Goal: Information Seeking & Learning: Learn about a topic

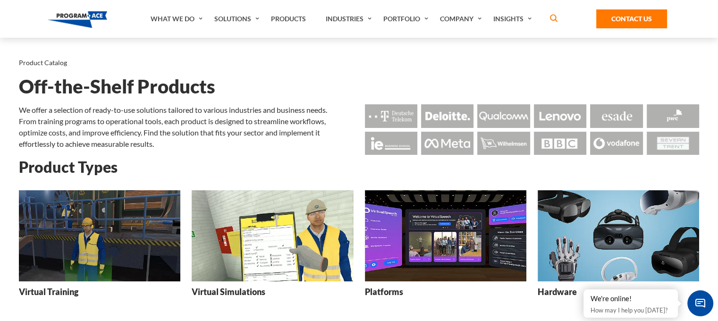
click at [485, 219] on img at bounding box center [445, 235] width 161 height 91
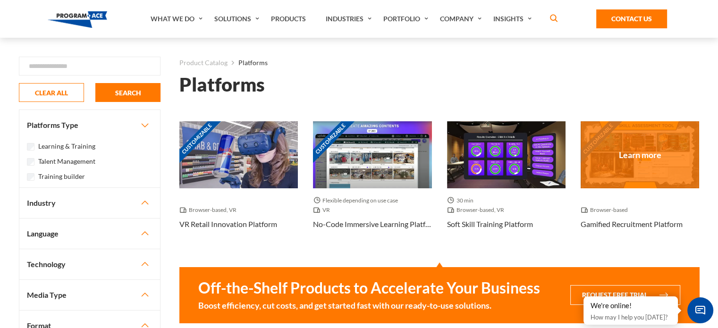
click at [592, 145] on div "Customizable" at bounding box center [639, 154] width 118 height 67
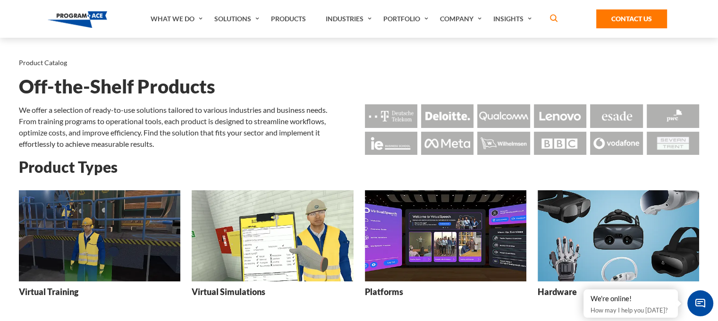
click at [438, 222] on img at bounding box center [445, 235] width 161 height 91
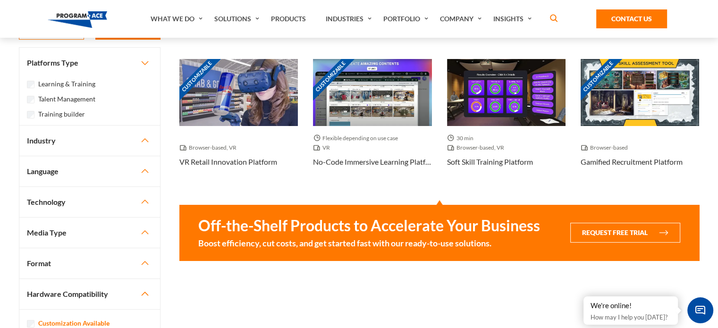
scroll to position [64, 0]
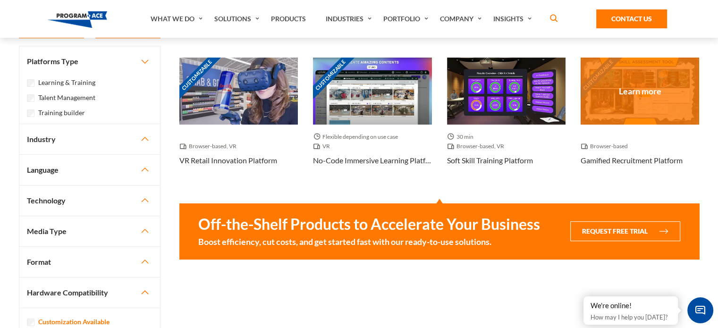
click at [612, 102] on div "Customizable" at bounding box center [639, 91] width 118 height 67
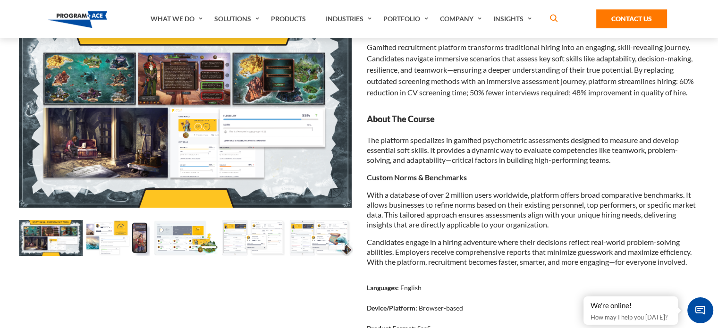
scroll to position [94, 0]
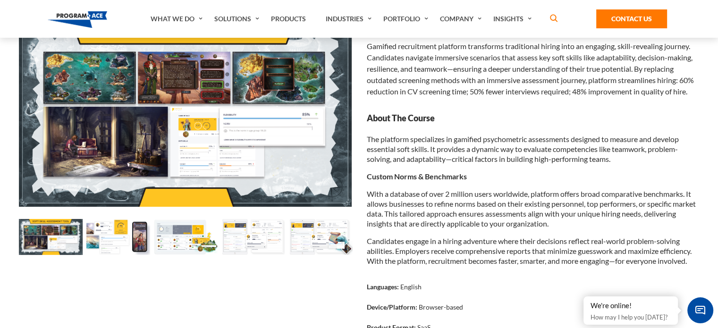
drag, startPoint x: 318, startPoint y: 234, endPoint x: 123, endPoint y: 243, distance: 196.0
click at [123, 243] on div at bounding box center [185, 238] width 337 height 39
click at [123, 243] on img at bounding box center [118, 237] width 64 height 36
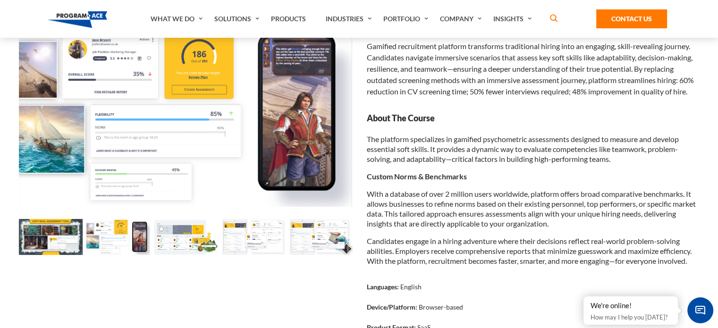
click at [176, 243] on img at bounding box center [186, 237] width 64 height 36
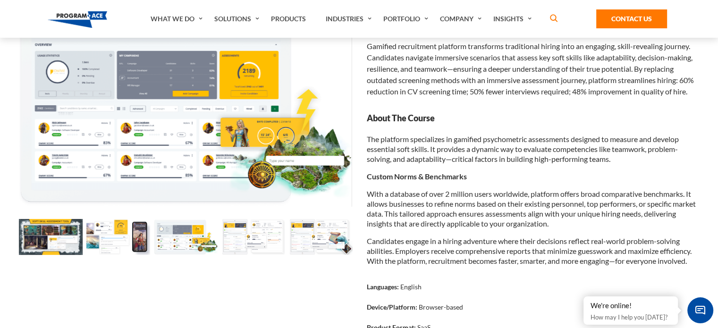
click at [280, 243] on img at bounding box center [253, 237] width 64 height 36
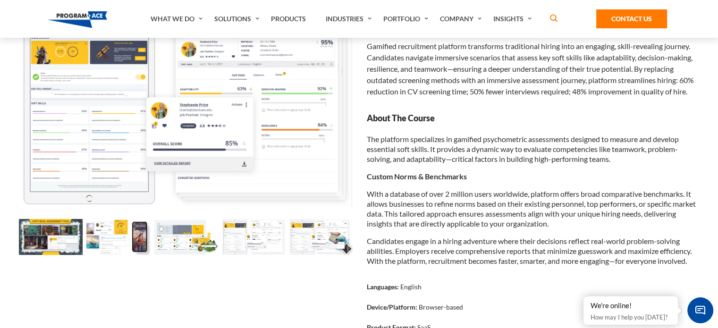
click at [84, 15] on img at bounding box center [78, 19] width 60 height 17
